Goal: Task Accomplishment & Management: Manage account settings

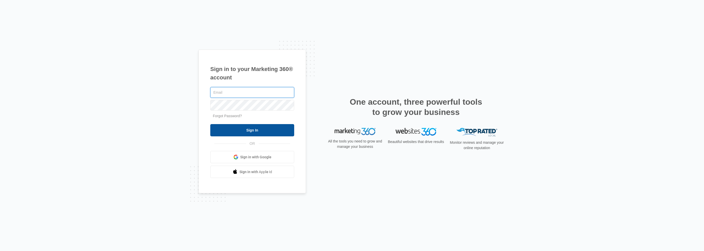
type input "jared@everydaycpa.com"
click at [254, 129] on input "Sign In" at bounding box center [252, 130] width 84 height 12
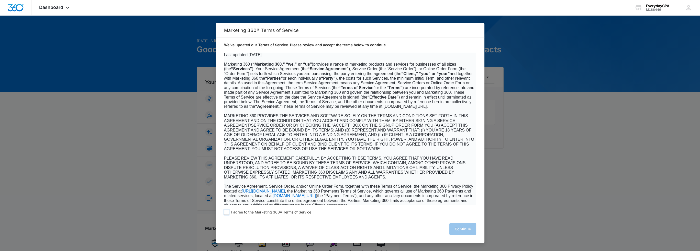
drag, startPoint x: 228, startPoint y: 213, endPoint x: 232, endPoint y: 213, distance: 4.7
click at [228, 213] on span at bounding box center [226, 212] width 5 height 5
click at [228, 213] on input "I agree to the Marketing 360® Terms of Service" at bounding box center [226, 212] width 5 height 5
checkbox input "true"
click at [459, 229] on button "Continue" at bounding box center [462, 229] width 27 height 12
